Goal: Task Accomplishment & Management: Manage account settings

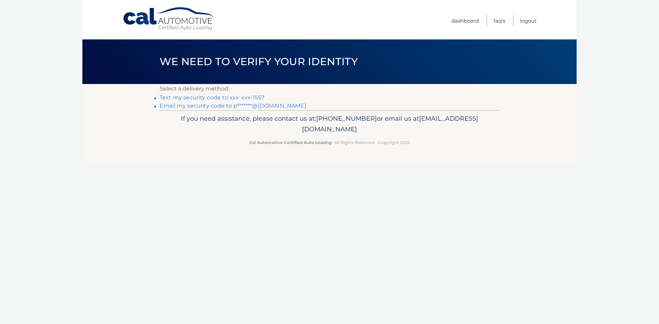
click at [191, 97] on link "Text my security code to xxx-xxx-1557" at bounding box center [212, 97] width 105 height 7
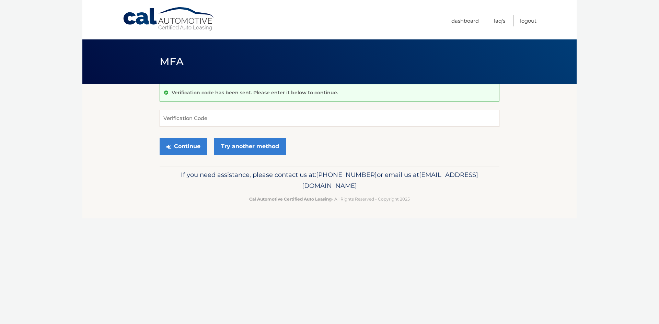
drag, startPoint x: 270, startPoint y: 185, endPoint x: 390, endPoint y: 185, distance: 120.1
click at [390, 185] on p "If you need assistance, please contact us at: 609-807-3200 or email us at Custo…" at bounding box center [329, 180] width 331 height 22
copy span "[EMAIL_ADDRESS][DOMAIN_NAME]"
click at [240, 146] on link "Try another method" at bounding box center [250, 146] width 72 height 17
